Goal: Answer question/provide support: Share knowledge or assist other users

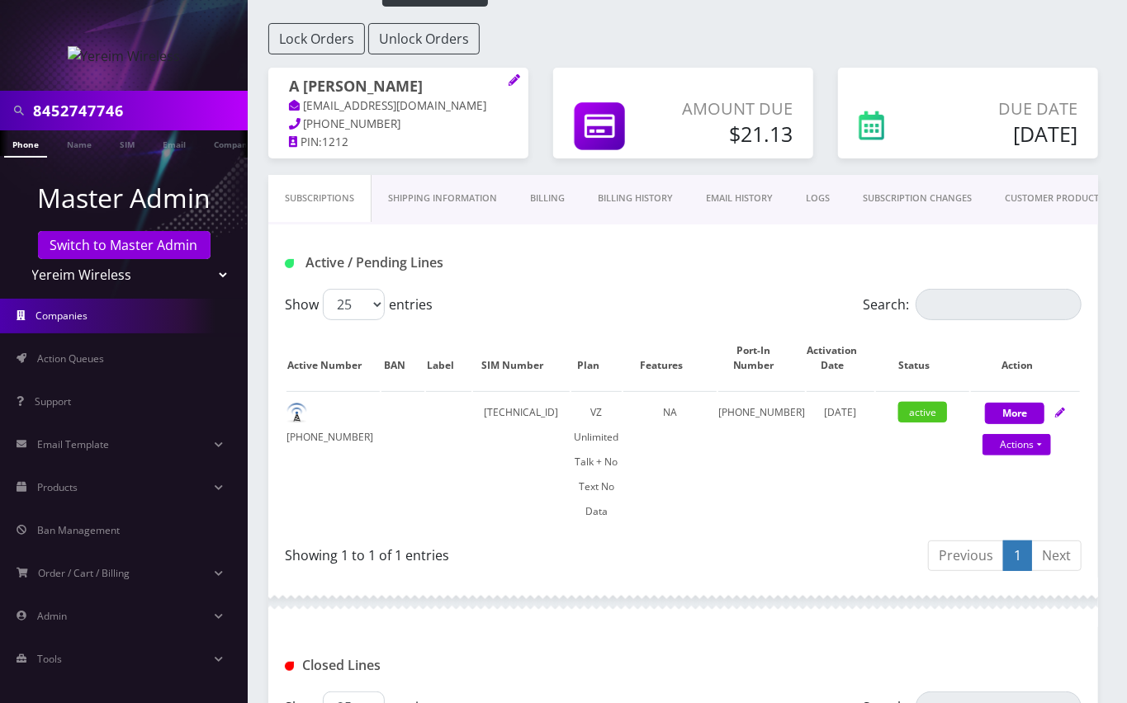
scroll to position [0, 7]
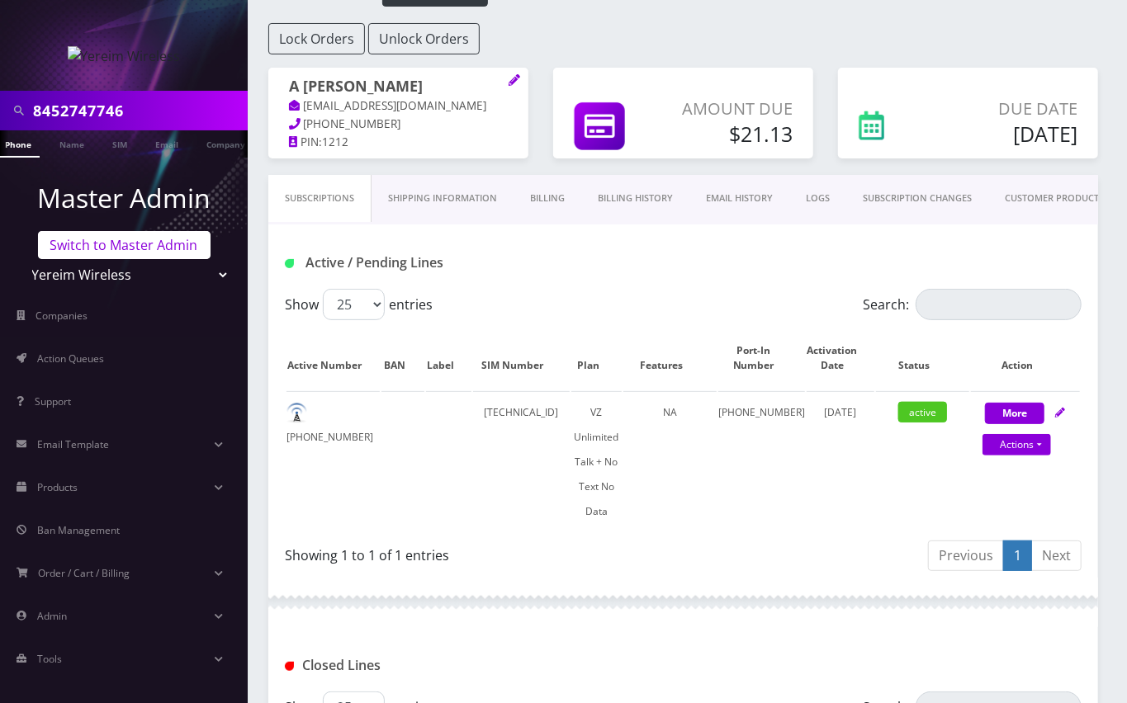
click at [167, 247] on link "Switch to Master Admin" at bounding box center [124, 245] width 173 height 28
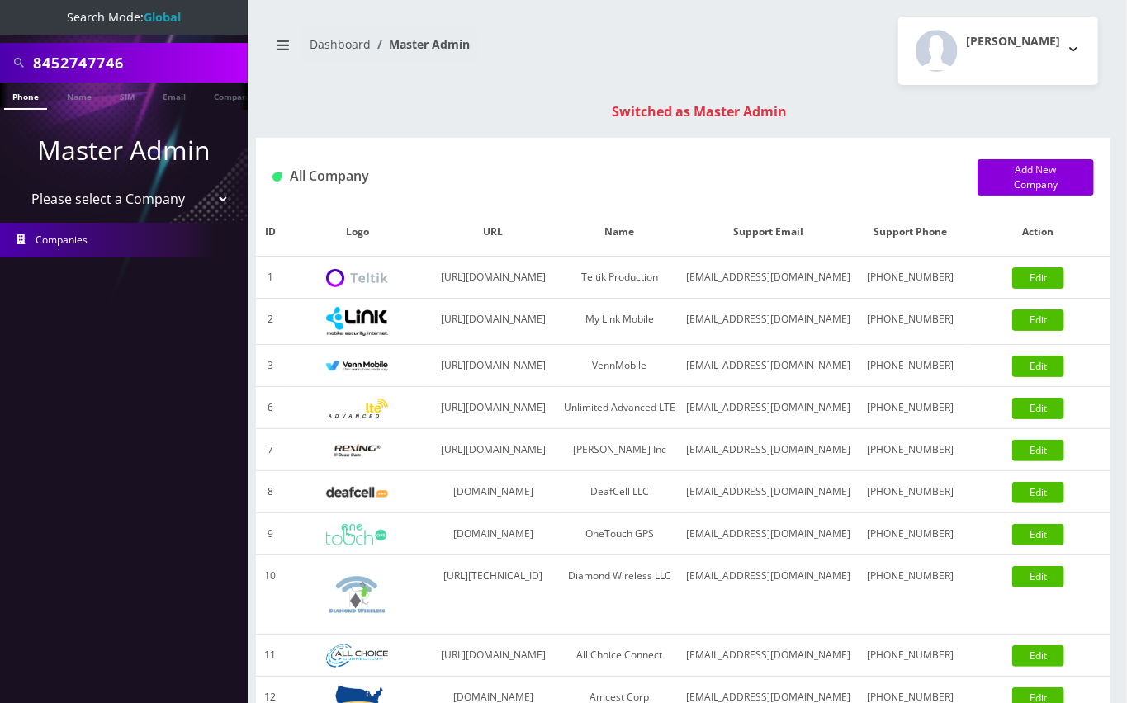
drag, startPoint x: 0, startPoint y: 0, endPoint x: 121, endPoint y: 62, distance: 135.5
click at [121, 62] on input "8452747746" at bounding box center [138, 62] width 210 height 31
type input "7186144050"
click at [16, 98] on li at bounding box center [8, 99] width 17 height 41
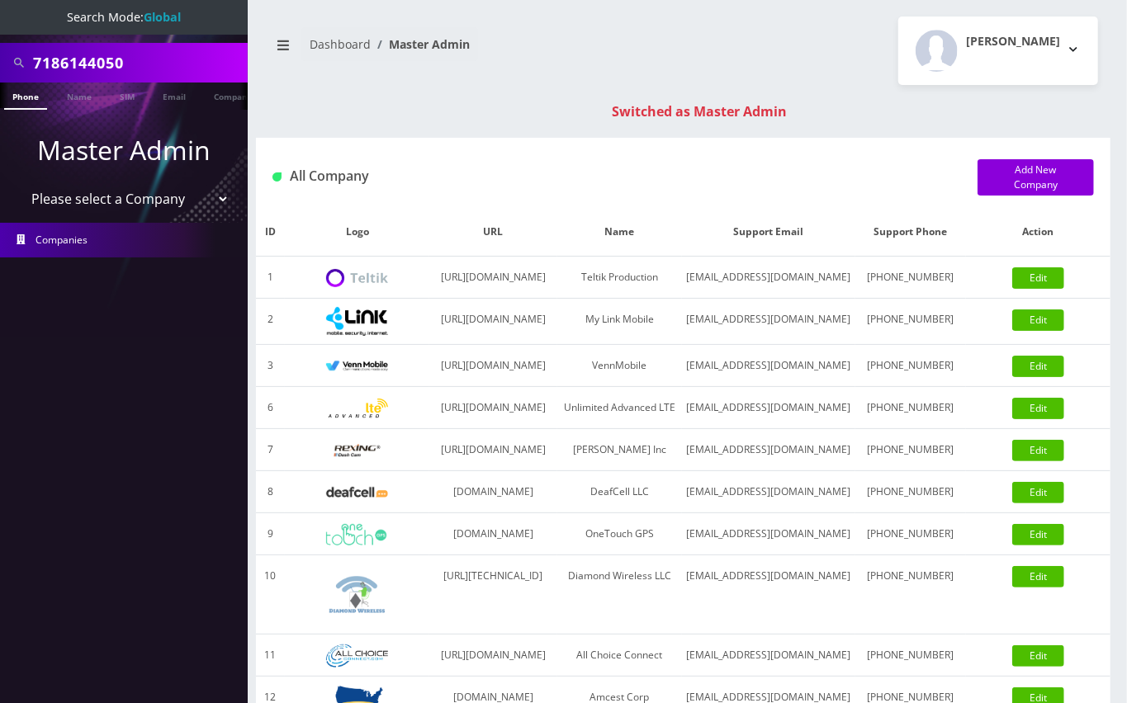
click at [16, 91] on li at bounding box center [8, 99] width 17 height 41
click at [83, 62] on input "7186144050" at bounding box center [138, 62] width 210 height 31
click at [26, 103] on link "Phone" at bounding box center [25, 96] width 43 height 27
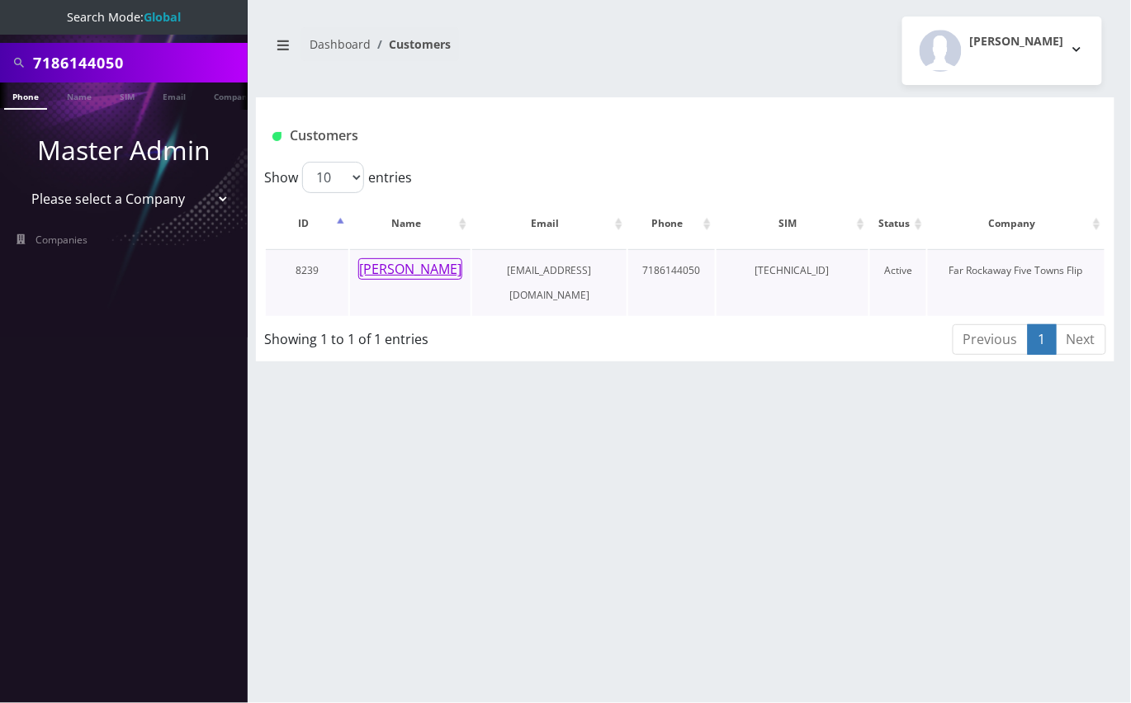
click at [414, 263] on button "[PERSON_NAME]" at bounding box center [410, 268] width 104 height 21
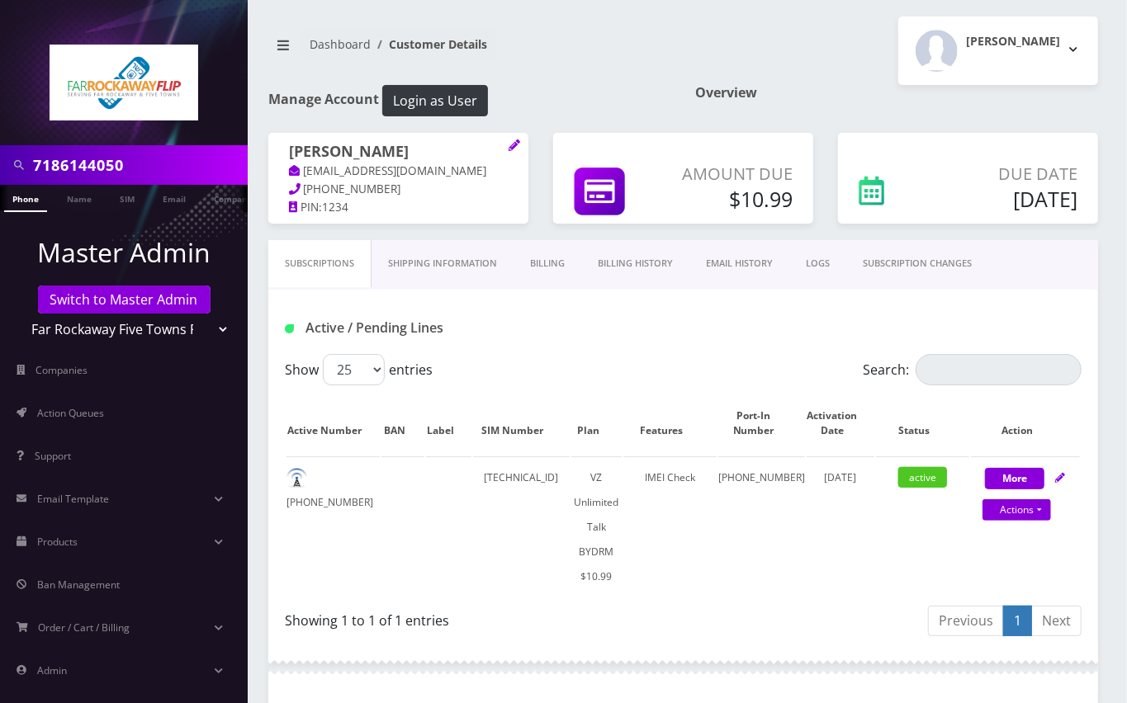
click at [559, 258] on link "Billing" at bounding box center [547, 263] width 68 height 47
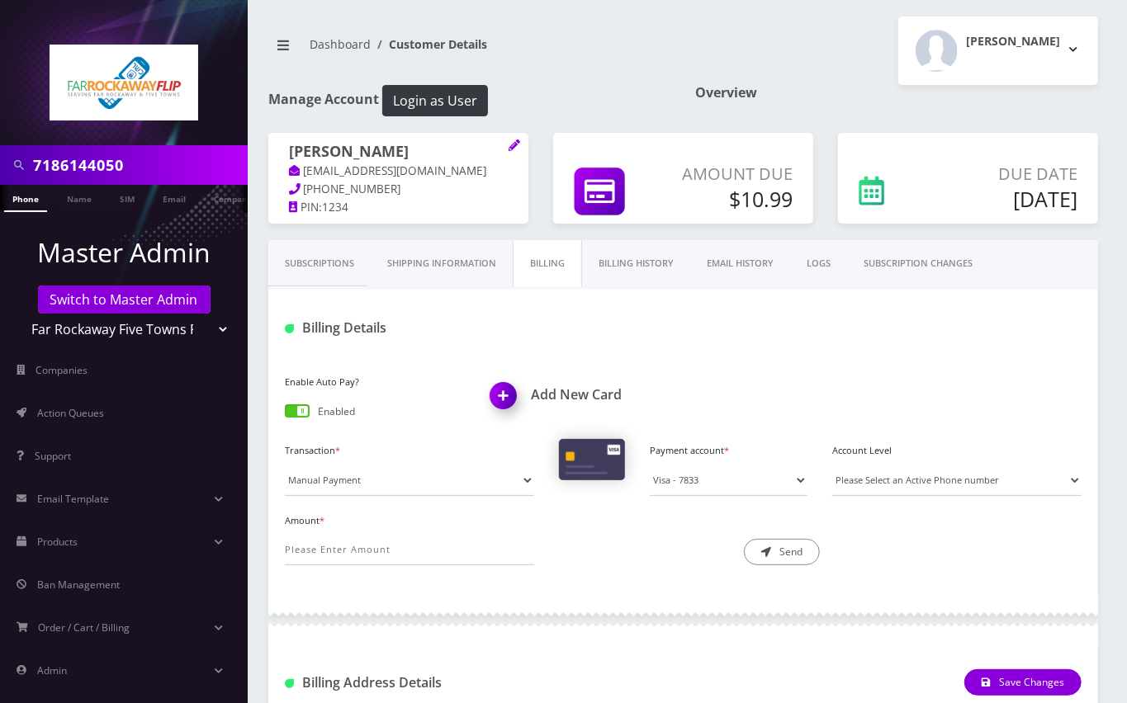
click at [650, 262] on link "Billing History" at bounding box center [636, 263] width 108 height 47
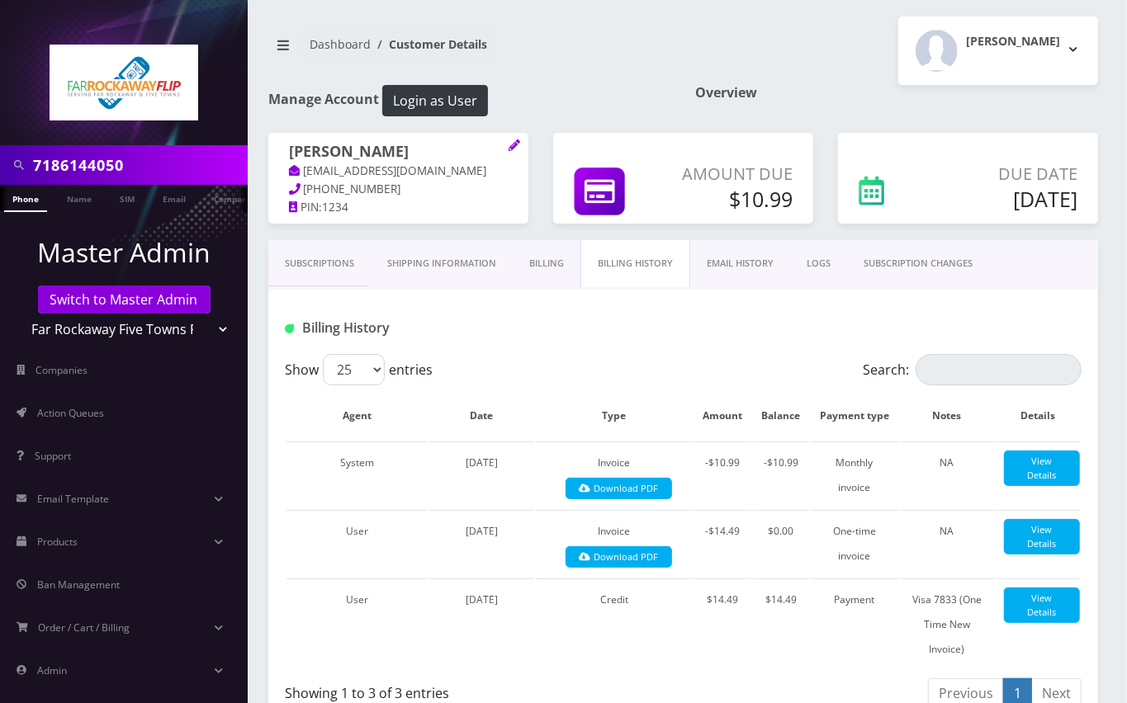
click at [314, 268] on link "Subscriptions" at bounding box center [319, 263] width 102 height 47
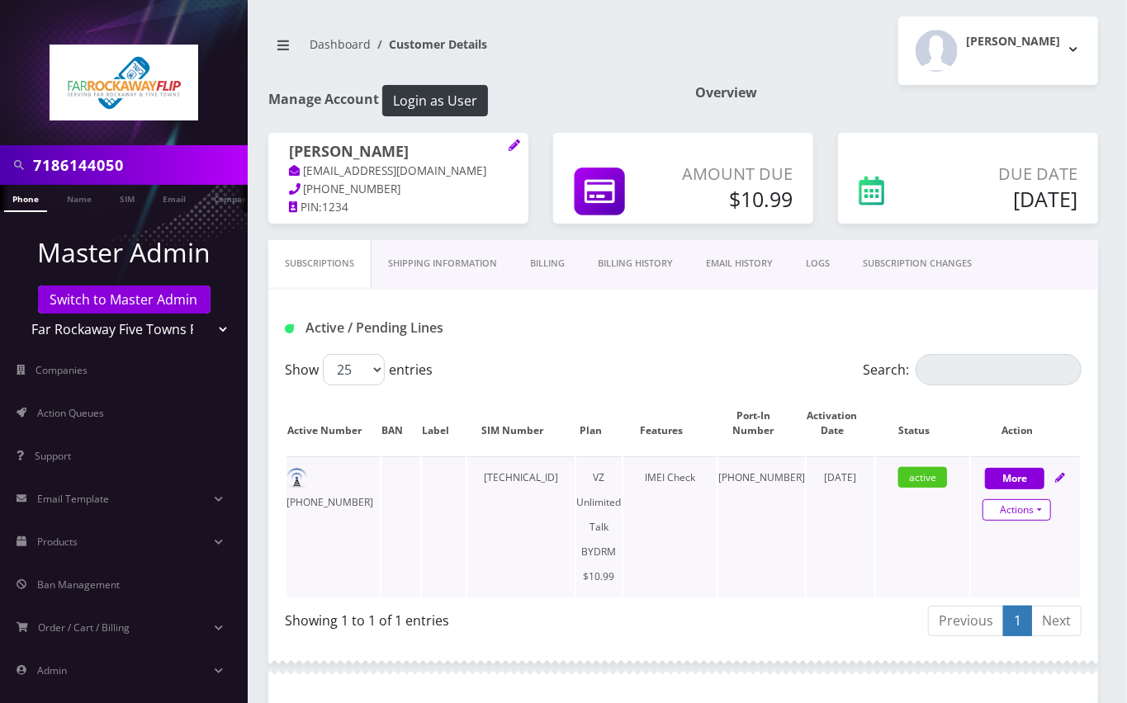
click at [1028, 506] on link "Actions" at bounding box center [1016, 509] width 69 height 21
select select "469"
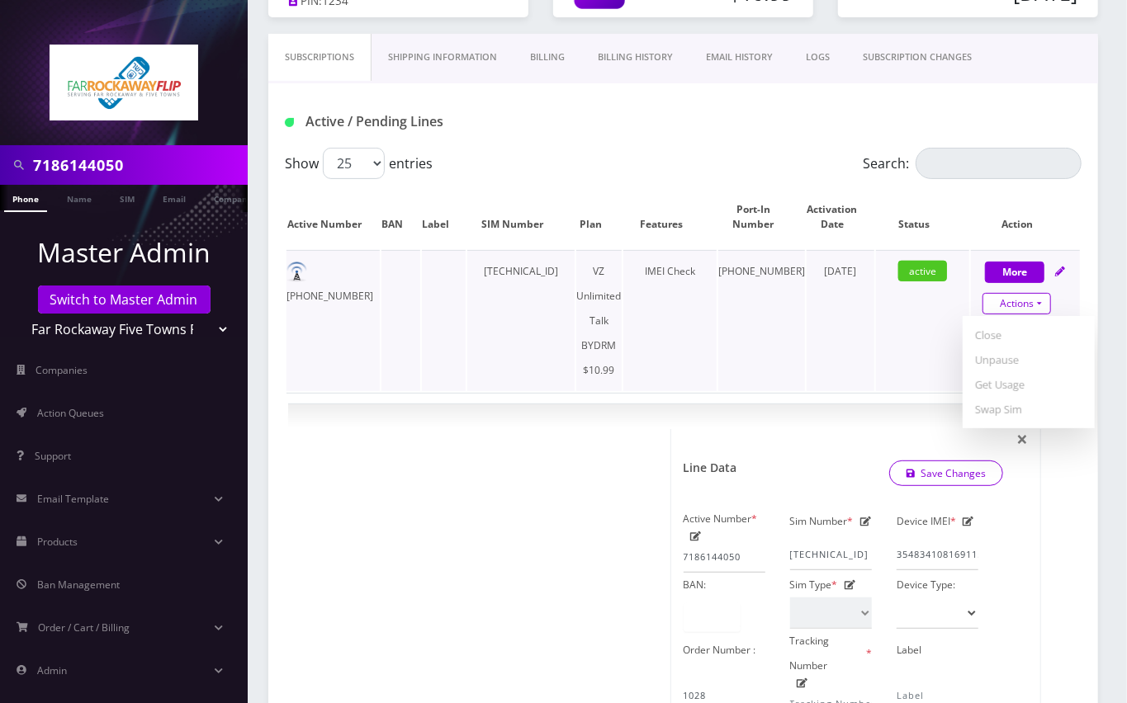
scroll to position [440, 0]
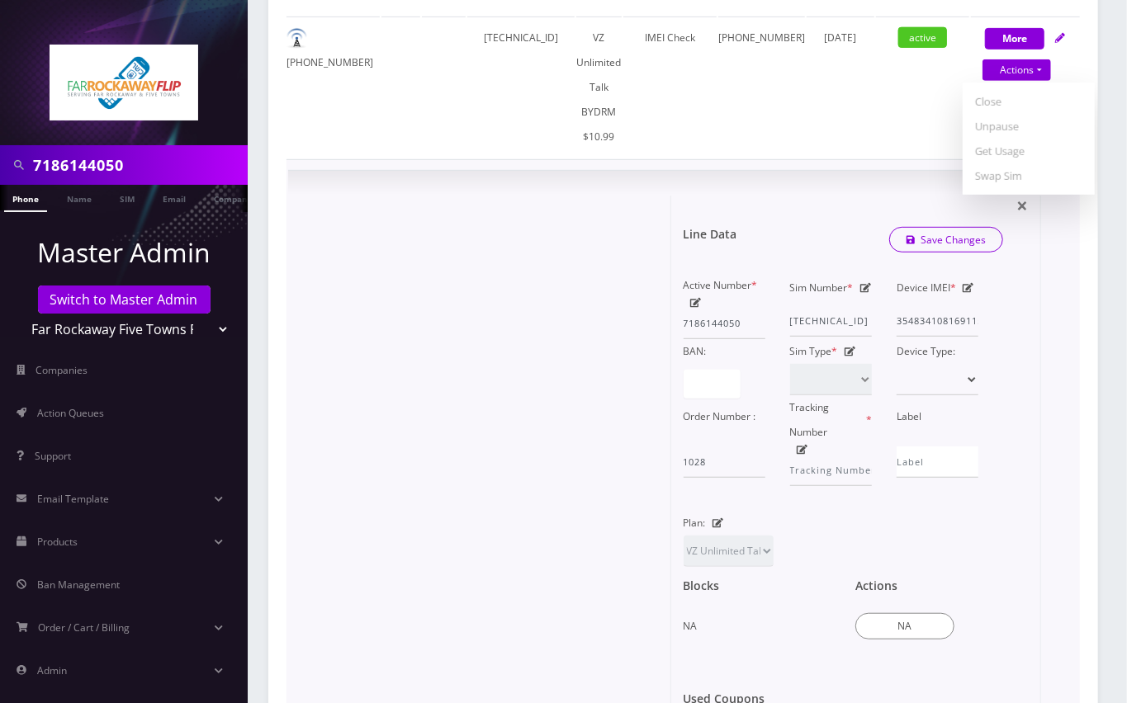
click at [962, 283] on icon at bounding box center [968, 288] width 12 height 10
drag, startPoint x: 923, startPoint y: 314, endPoint x: 1037, endPoint y: 316, distance: 113.9
click at [1037, 316] on div "× Line Data Save Changes Active Number * 7186144050 Sim Number * 89148000011835…" at bounding box center [856, 498] width 371 height 604
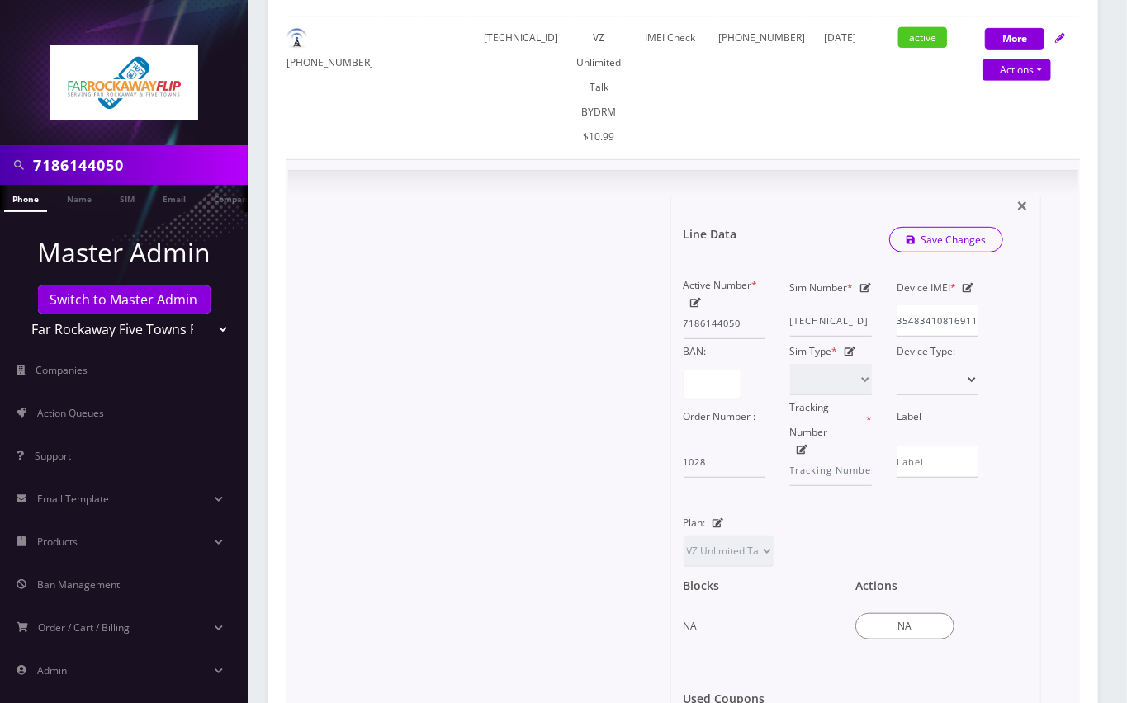
click at [1061, 311] on div "× Line Data Save Changes Active Number * 7186144050 Sim Number * 89148000011835…" at bounding box center [683, 498] width 790 height 654
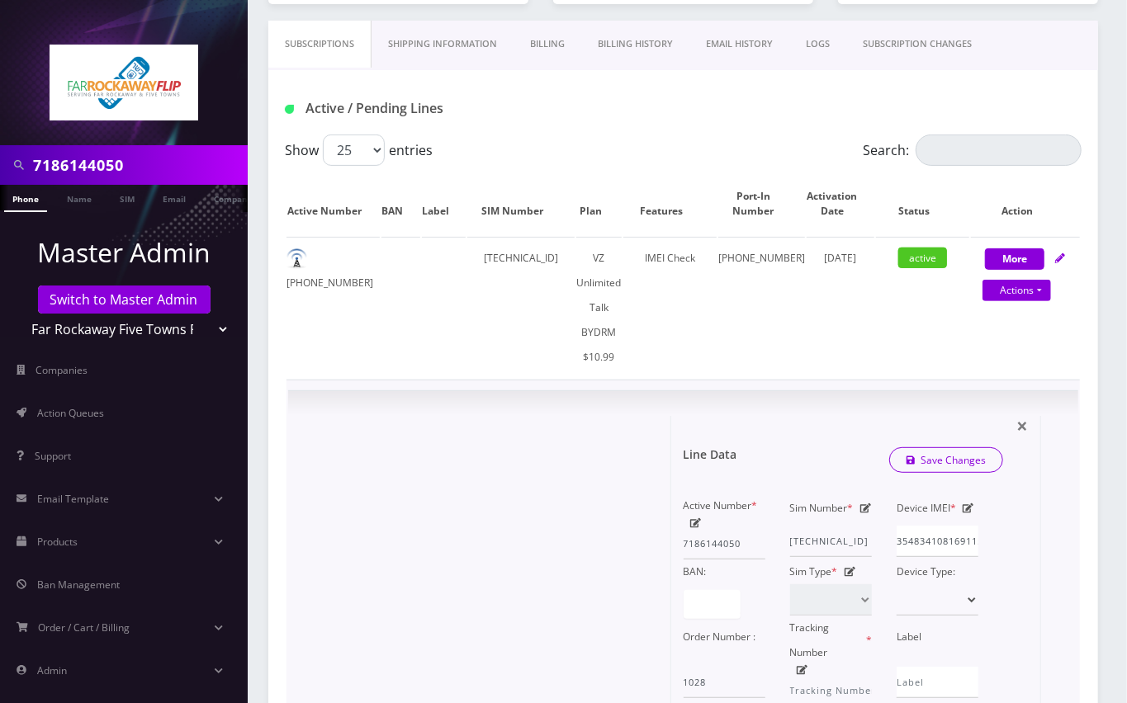
scroll to position [990, 0]
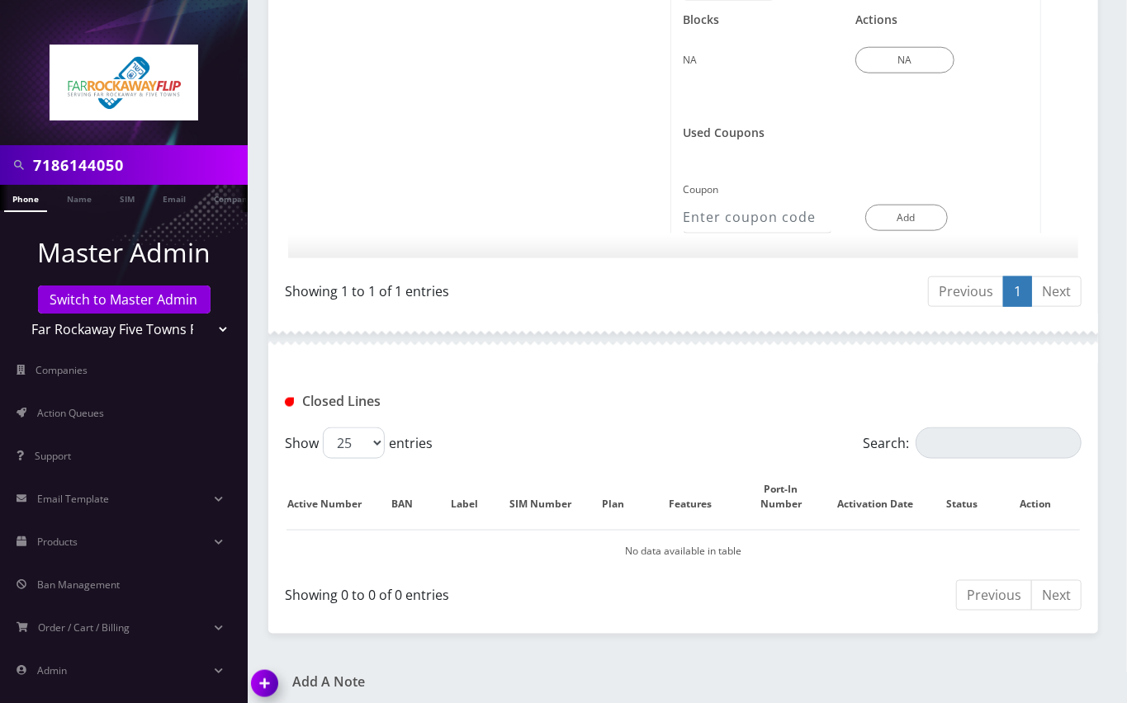
scroll to position [1009, 0]
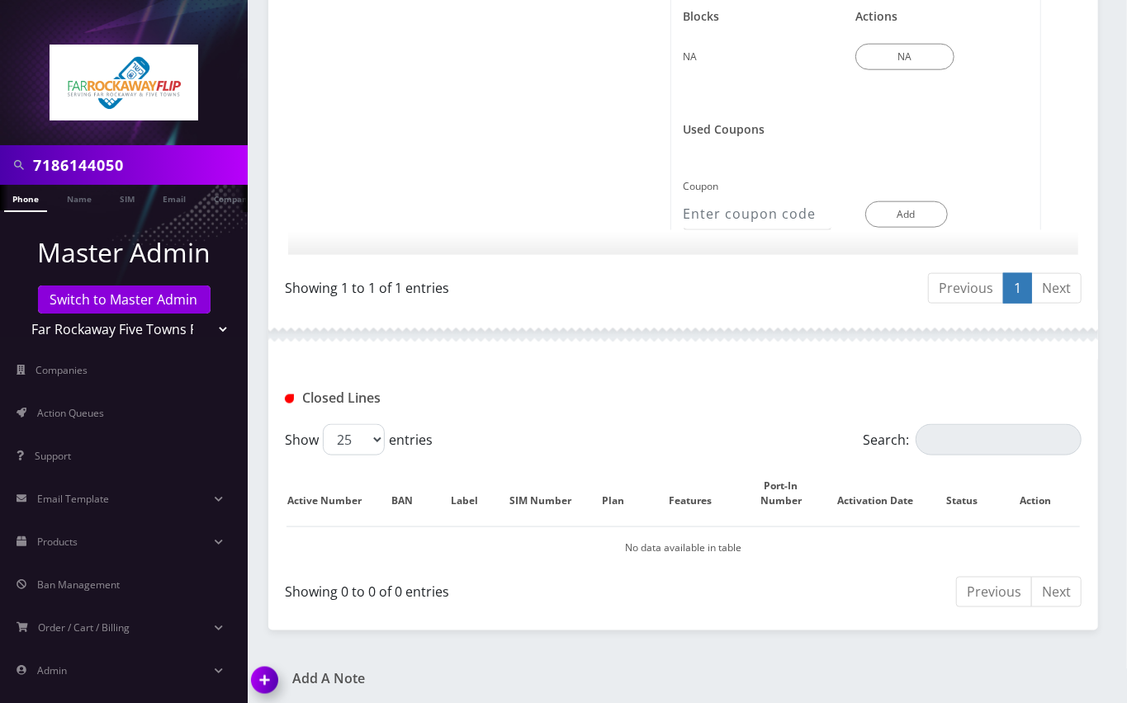
click at [275, 673] on img at bounding box center [267, 686] width 49 height 49
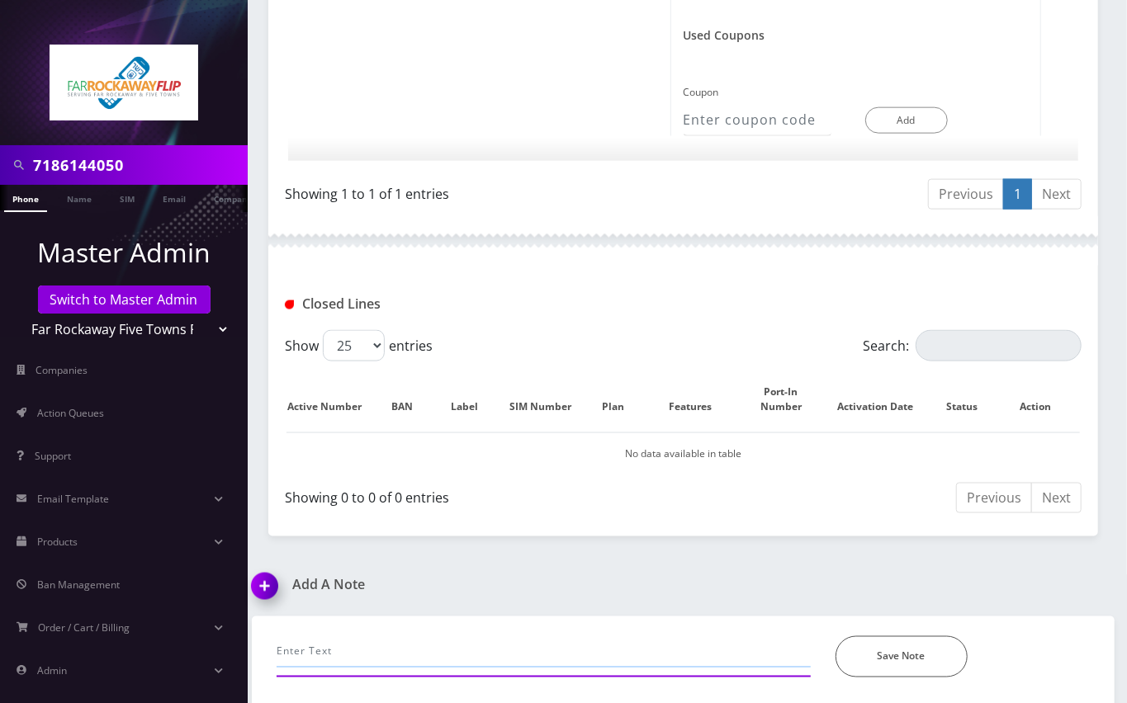
click at [381, 636] on input "text" at bounding box center [544, 651] width 534 height 31
type input "-"
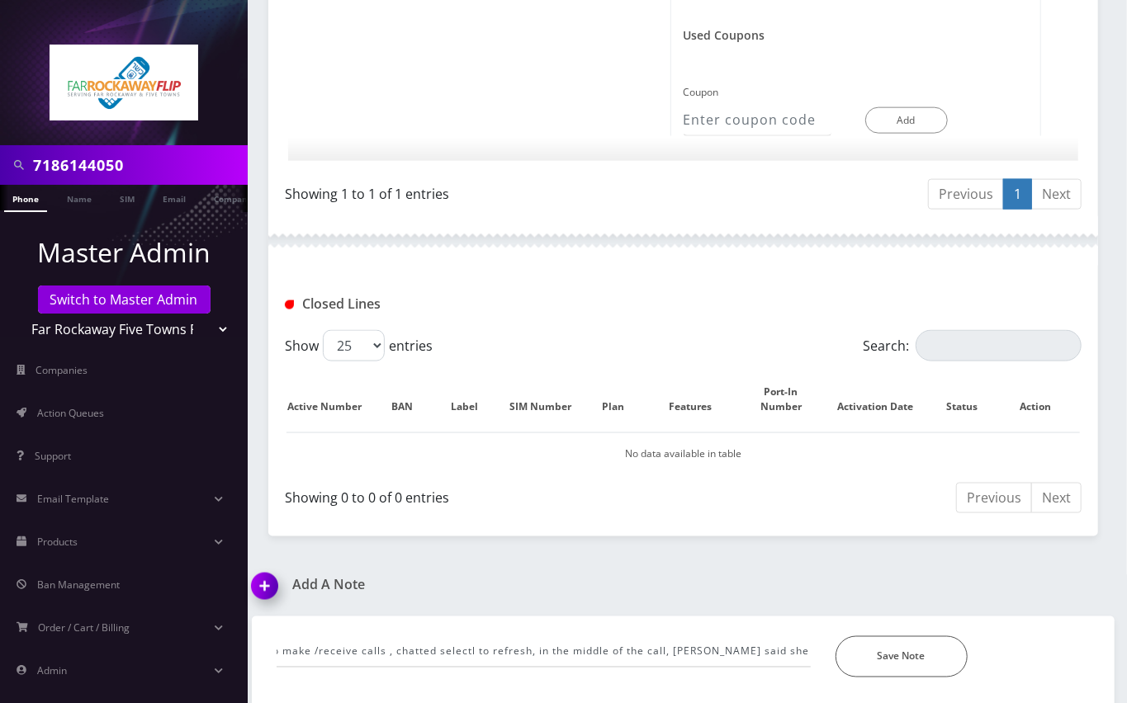
click at [476, 587] on div "Add A Note" at bounding box center [461, 597] width 444 height 39
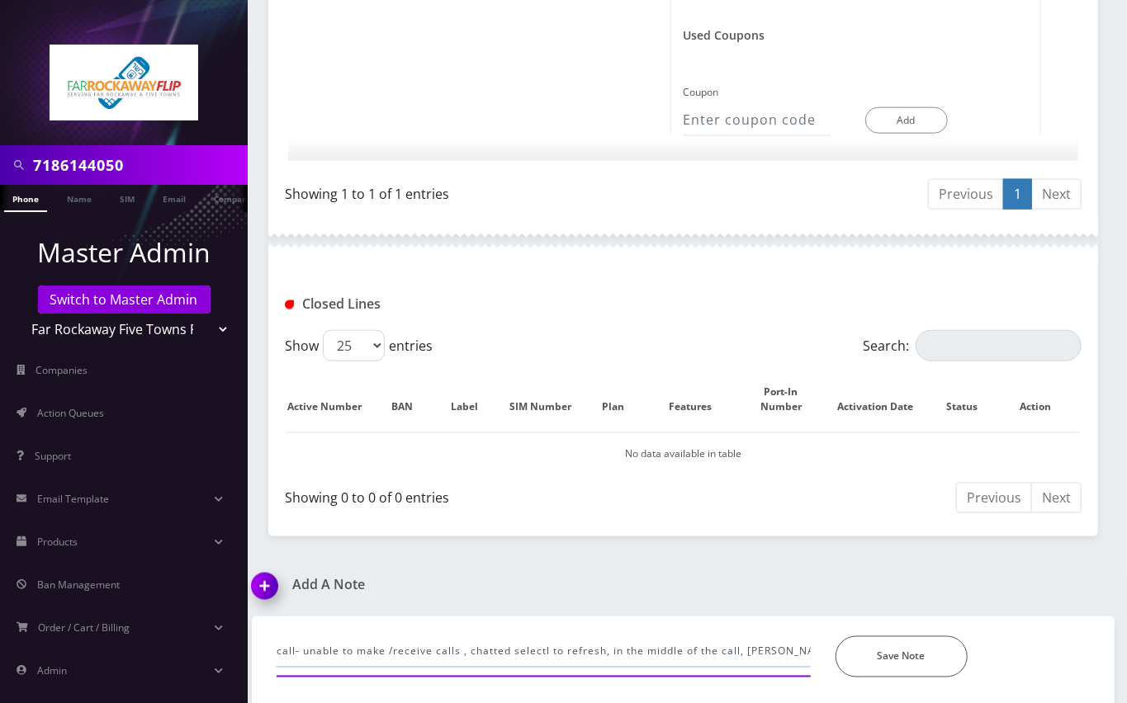
click at [759, 636] on input "call- unable to make /receive calls , chatted selectl to refresh, in the middle…" at bounding box center [544, 651] width 534 height 31
type input "call- unable to make /receive calls , chatted selectl to refresh, in the middle…"
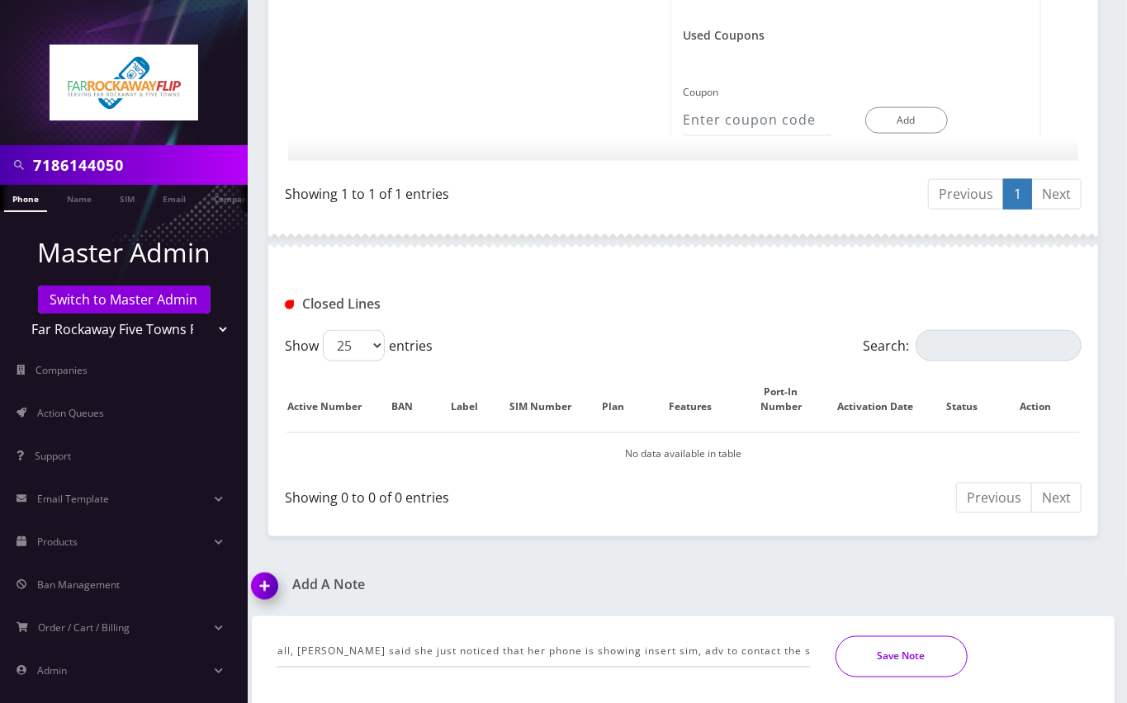
click at [909, 655] on button "Save Note" at bounding box center [901, 656] width 132 height 41
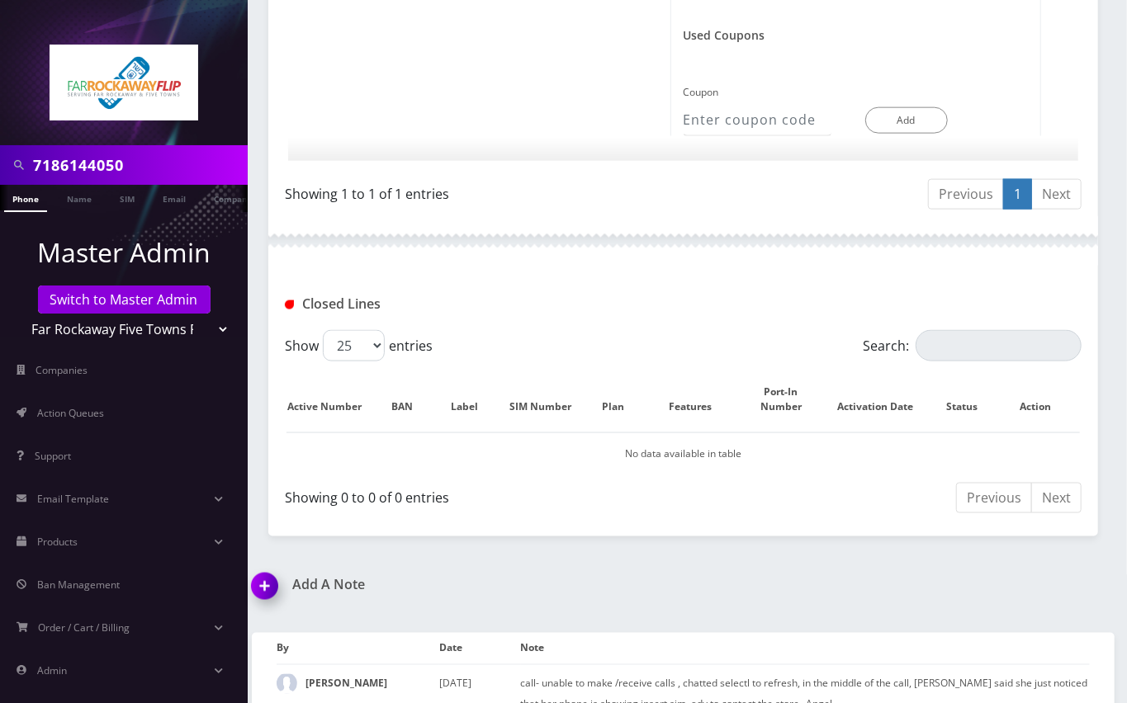
click at [99, 177] on input "7186144050" at bounding box center [138, 164] width 210 height 31
paste input "191774207"
click at [40, 166] on input "19177420750" at bounding box center [138, 164] width 210 height 31
click at [109, 163] on input "9177420750" at bounding box center [138, 164] width 210 height 31
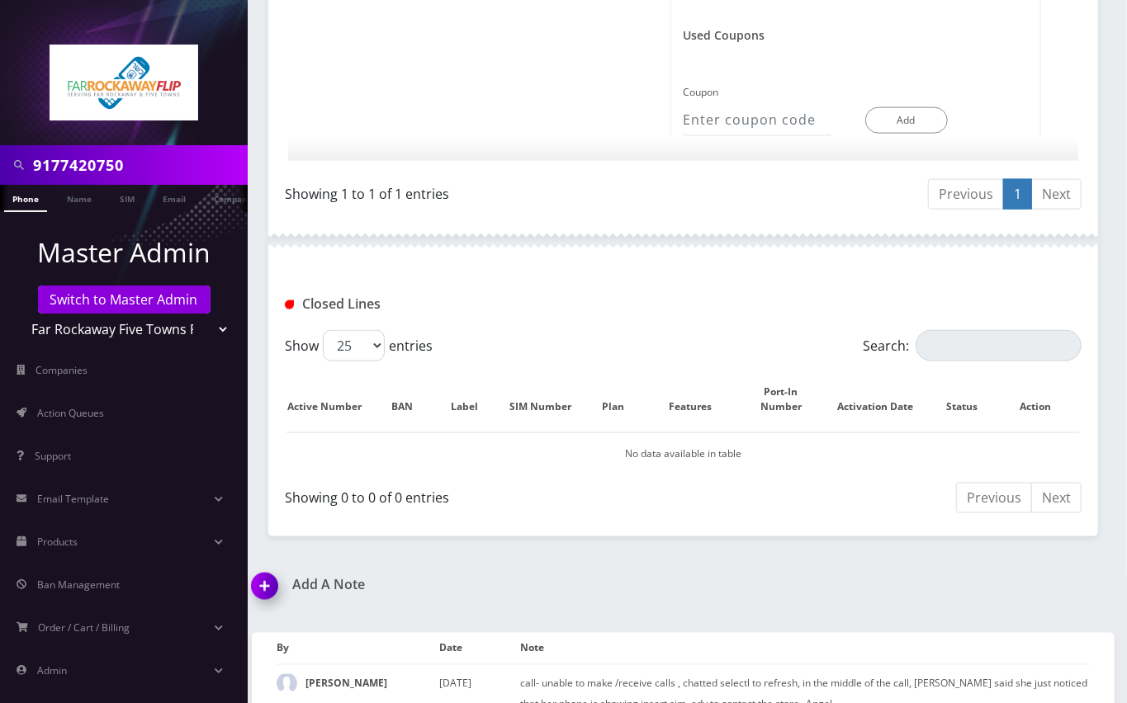
click at [109, 163] on input "9177420750" at bounding box center [138, 164] width 210 height 31
type input "9177420750"
click at [136, 300] on link "Switch to Master Admin" at bounding box center [124, 300] width 173 height 28
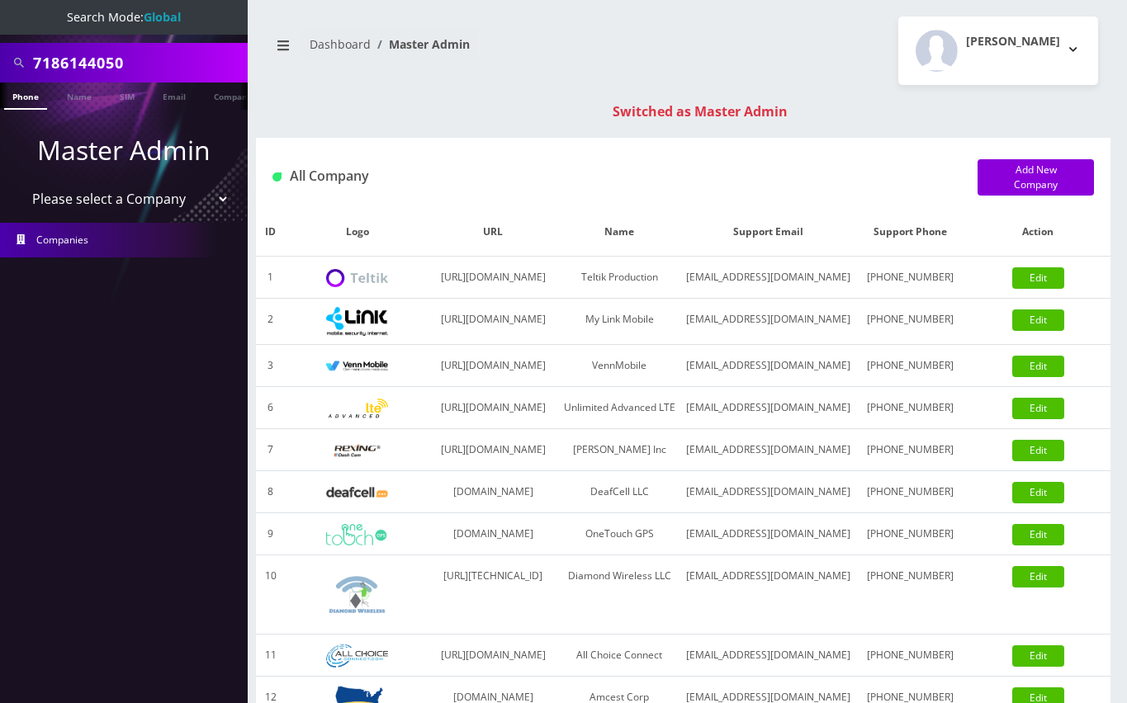
click at [87, 57] on input "7186144050" at bounding box center [138, 62] width 210 height 31
type input "9177420750"
click at [24, 94] on link "Phone" at bounding box center [25, 96] width 43 height 27
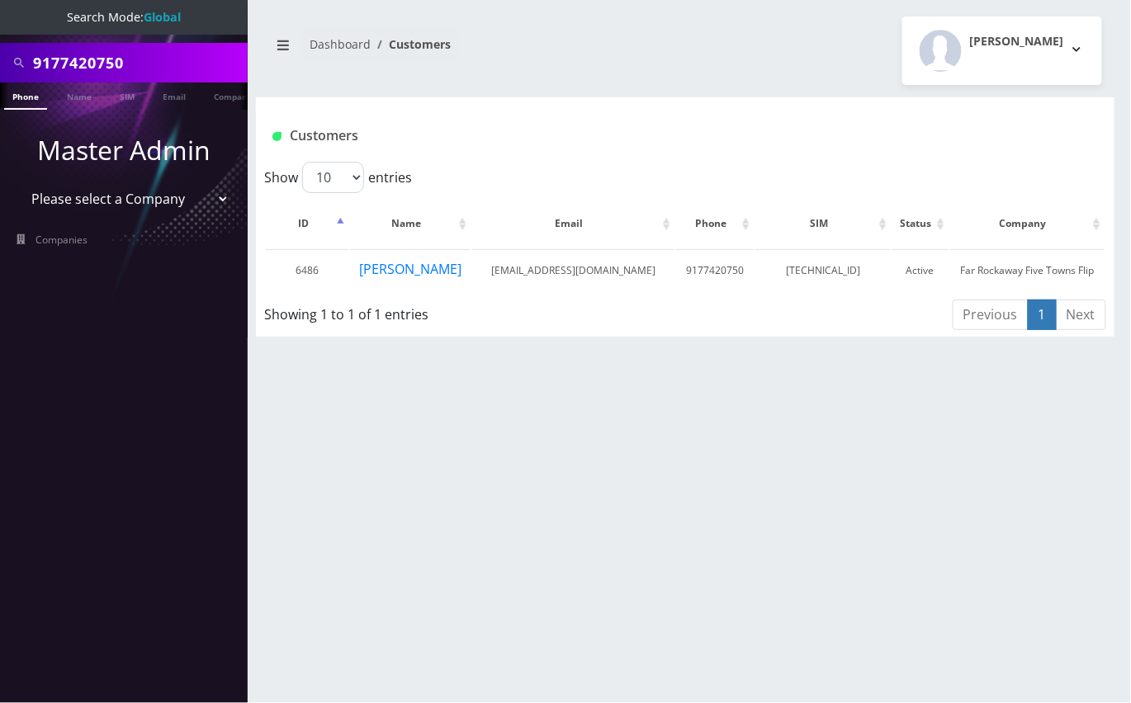
drag, startPoint x: 964, startPoint y: 413, endPoint x: 934, endPoint y: 410, distance: 30.6
click at [966, 413] on div "9177420750 Phone Name SIM Email Company Customer Dashboard Customers [PERSON_NA…" at bounding box center [684, 351] width 891 height 703
click at [979, 466] on div "9177420750 Phone Name SIM Email Company Customer Dashboard Customers [PERSON_NA…" at bounding box center [684, 351] width 891 height 703
click at [759, 114] on div "Customers" at bounding box center [685, 129] width 858 height 64
